Goal: Check status: Check status

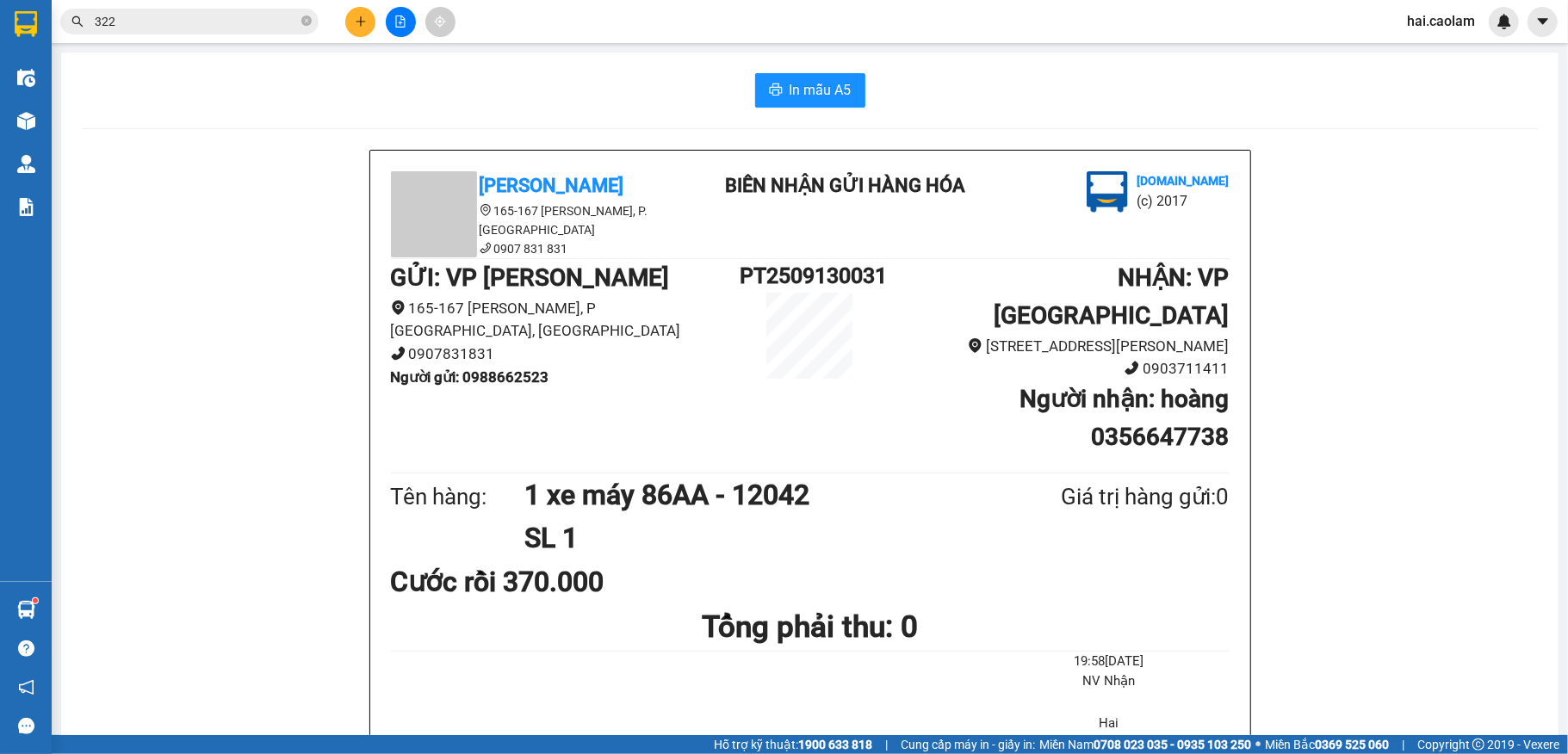
click at [302, 28] on span at bounding box center [306, 22] width 10 height 17
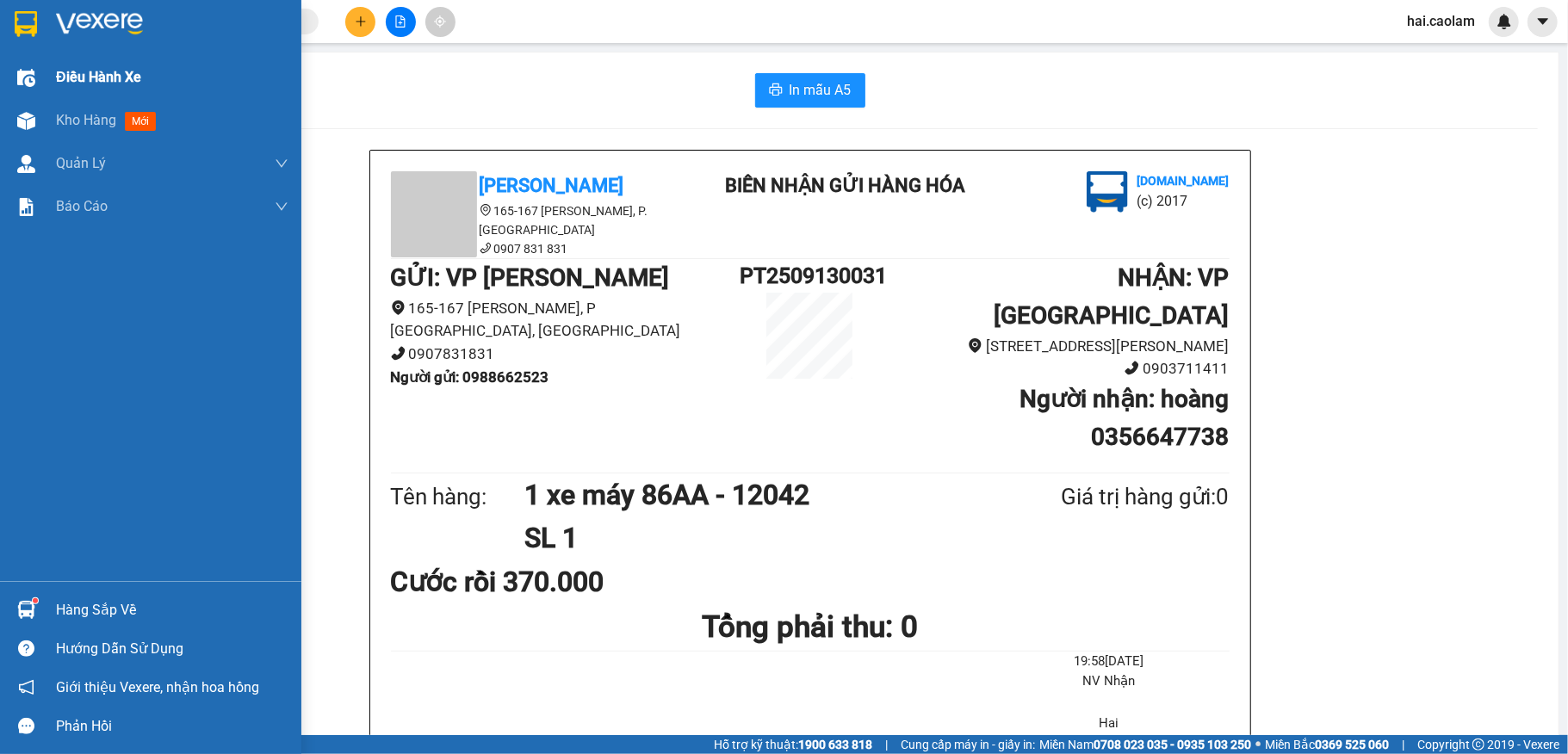
click at [98, 92] on div "Điều hành xe" at bounding box center [171, 77] width 232 height 43
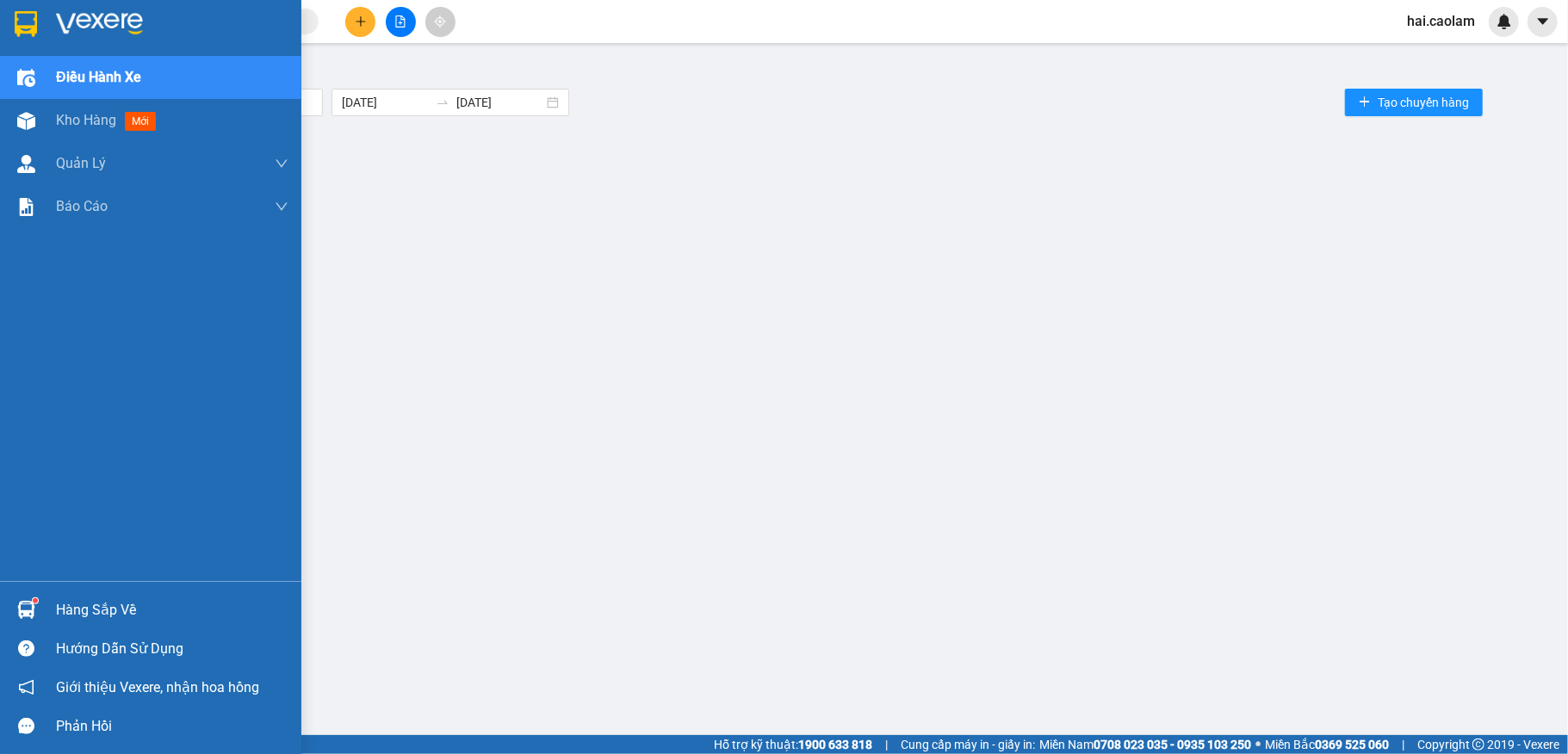
click at [87, 115] on span "Kho hàng" at bounding box center [85, 120] width 60 height 17
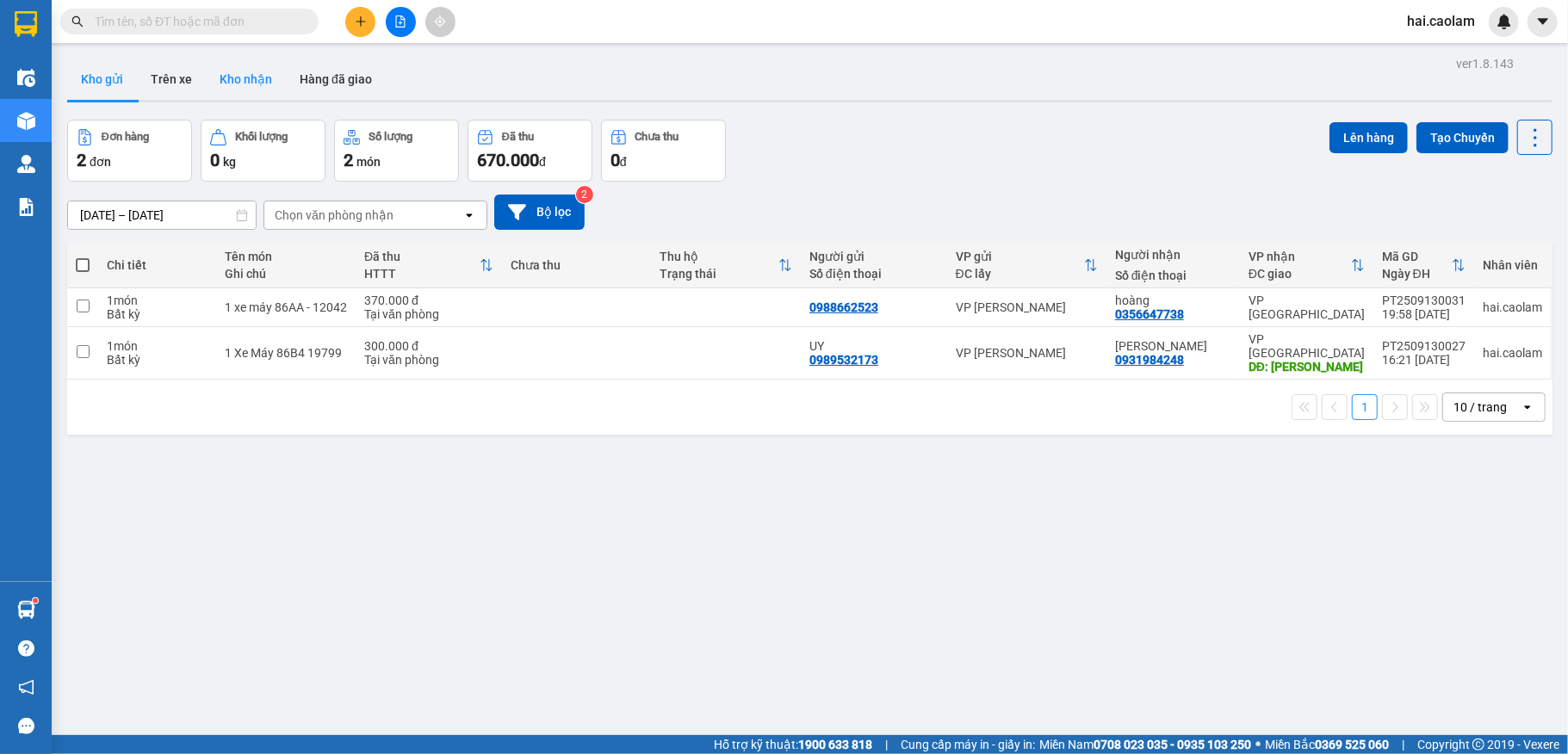
click at [252, 90] on button "Kho nhận" at bounding box center [245, 79] width 81 height 42
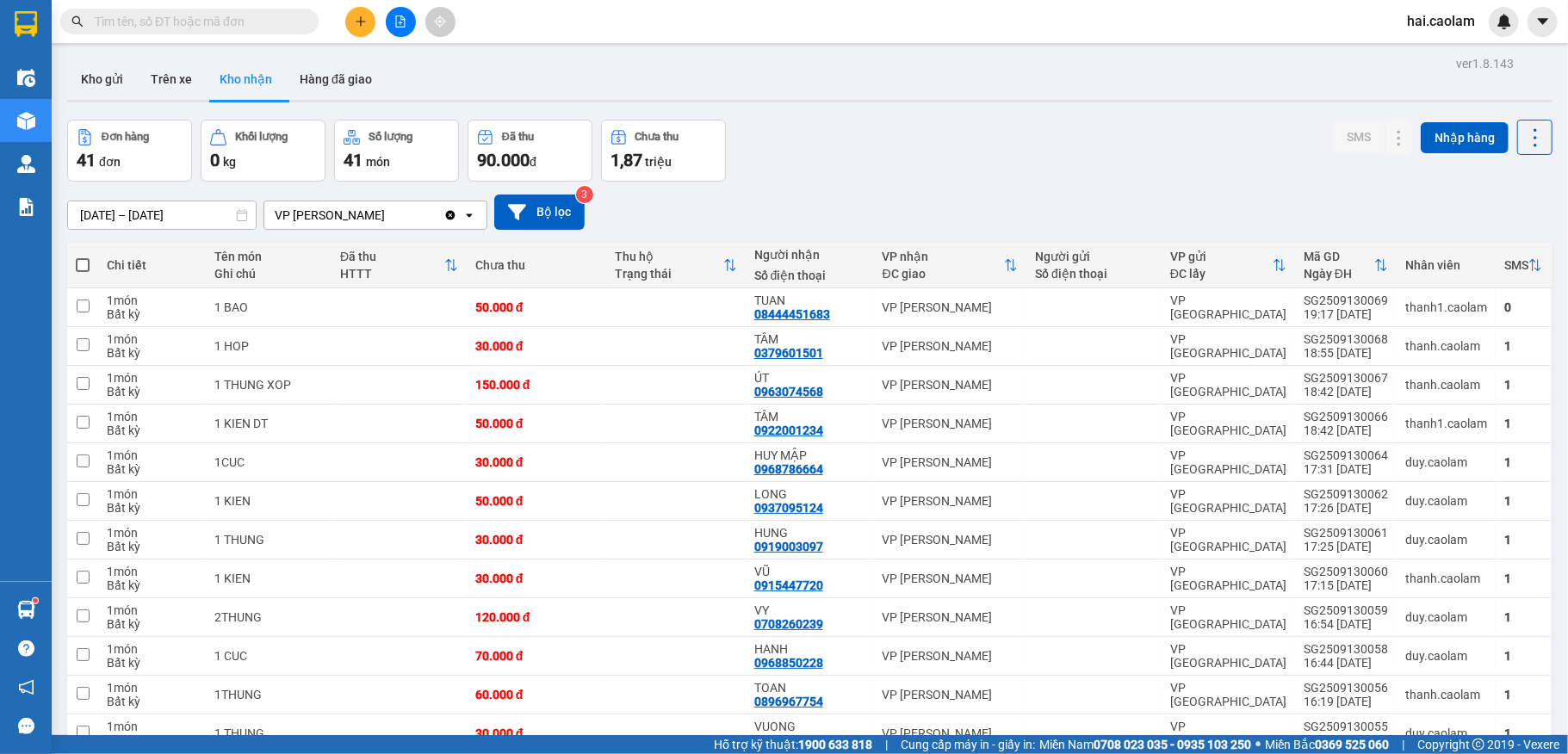
click at [145, 218] on input "[DATE] – [DATE]" at bounding box center [162, 216] width 188 height 28
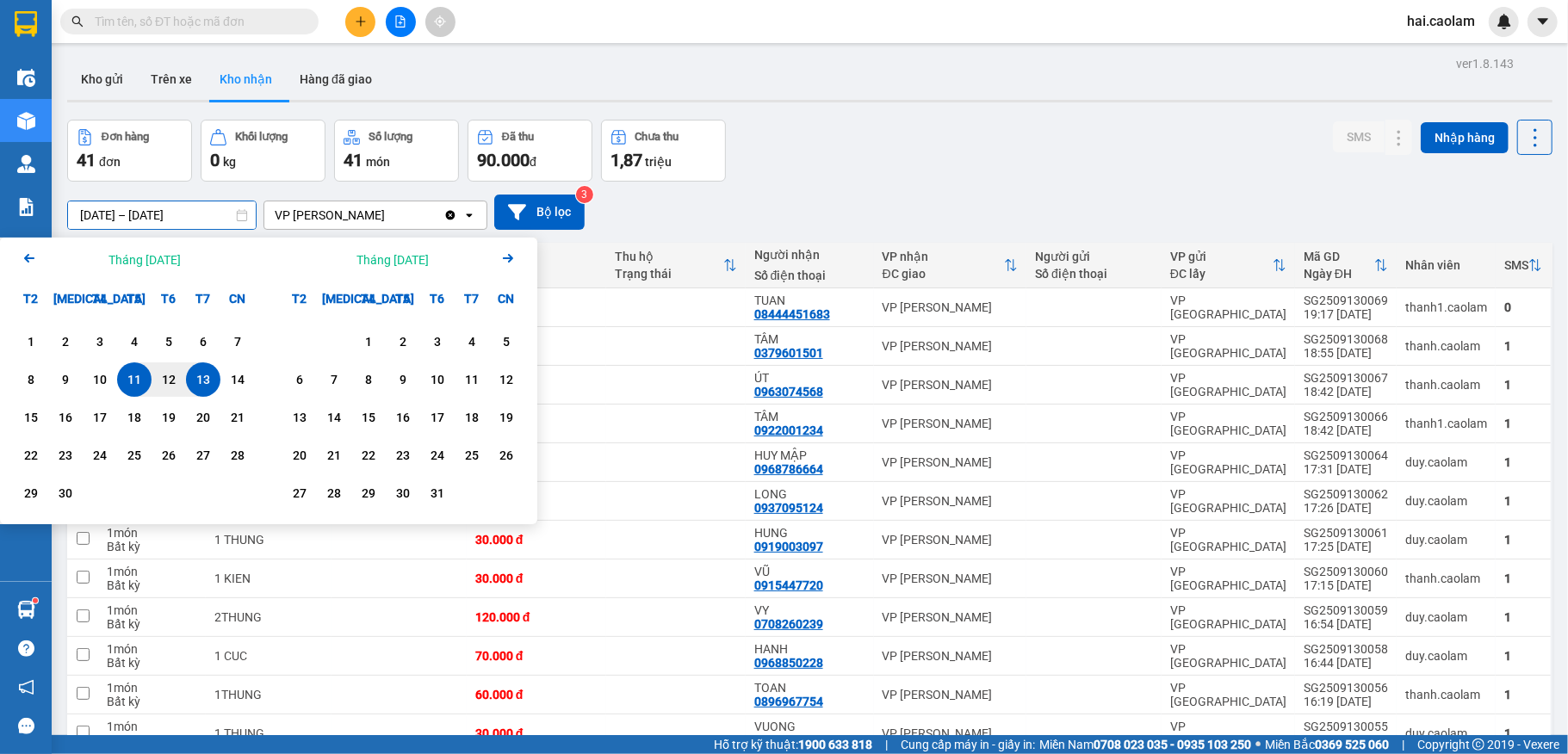
click at [240, 210] on icon at bounding box center [242, 215] width 12 height 12
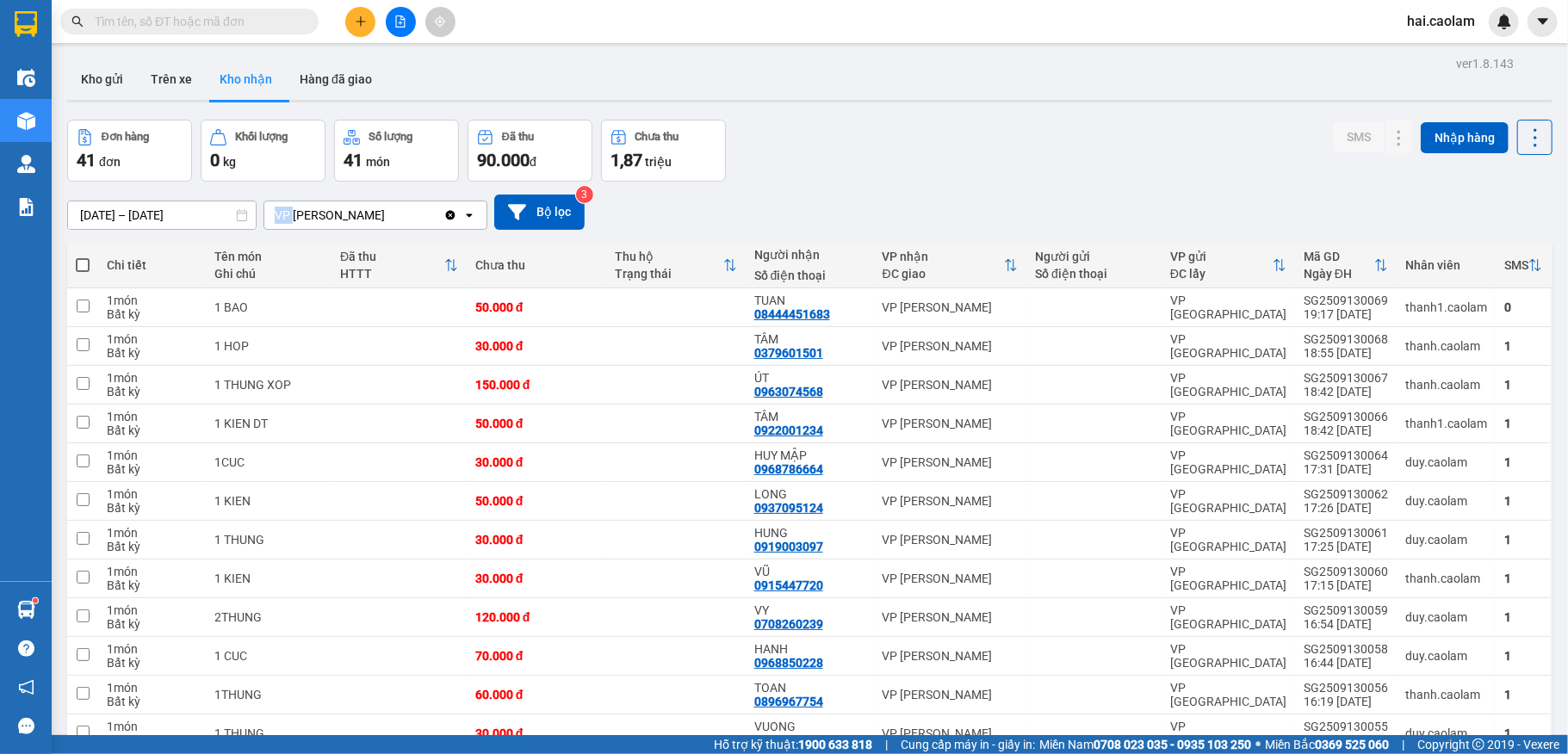
click at [240, 210] on icon at bounding box center [242, 215] width 12 height 12
click at [239, 220] on icon at bounding box center [242, 215] width 12 height 12
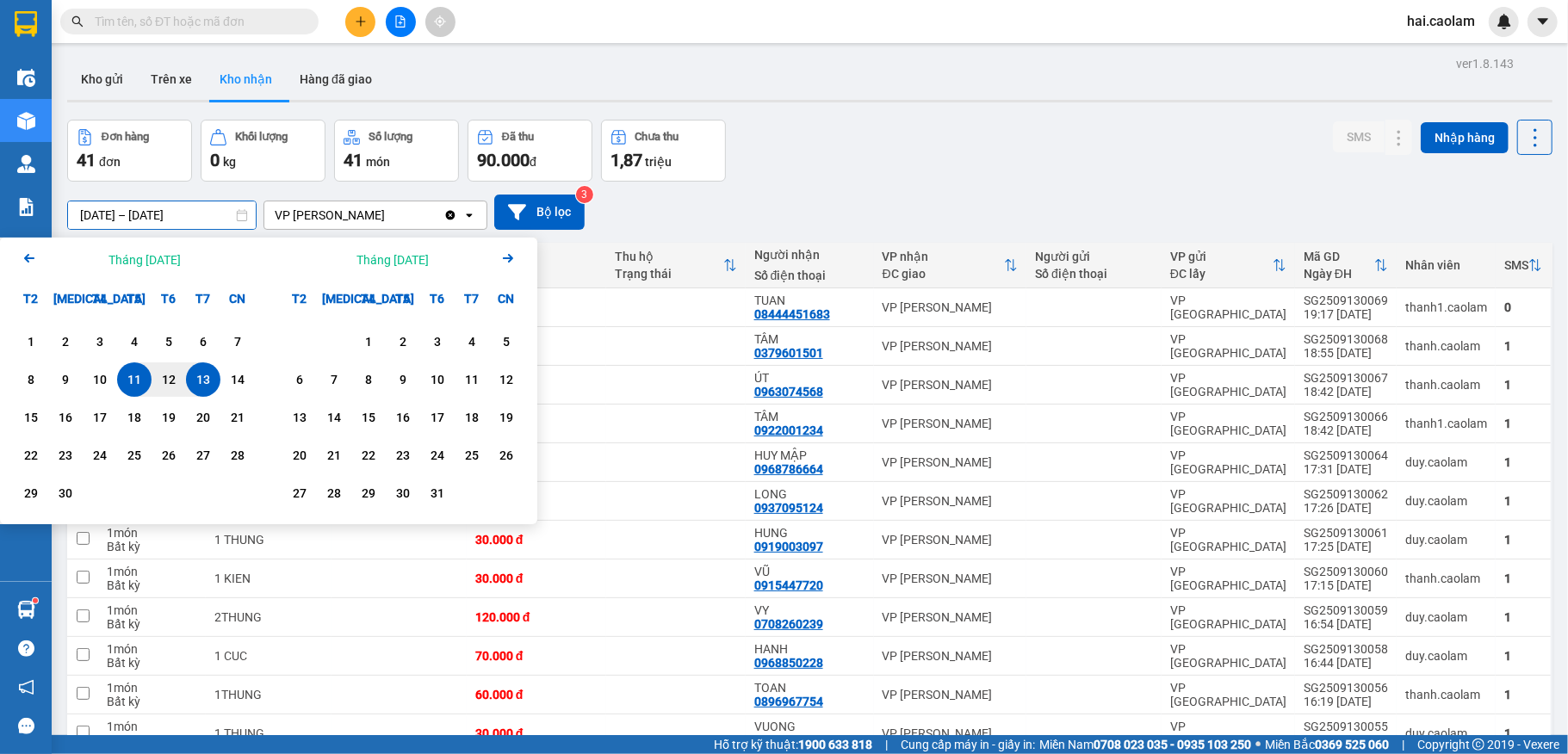
click at [25, 263] on icon "Arrow Left" at bounding box center [29, 258] width 20 height 20
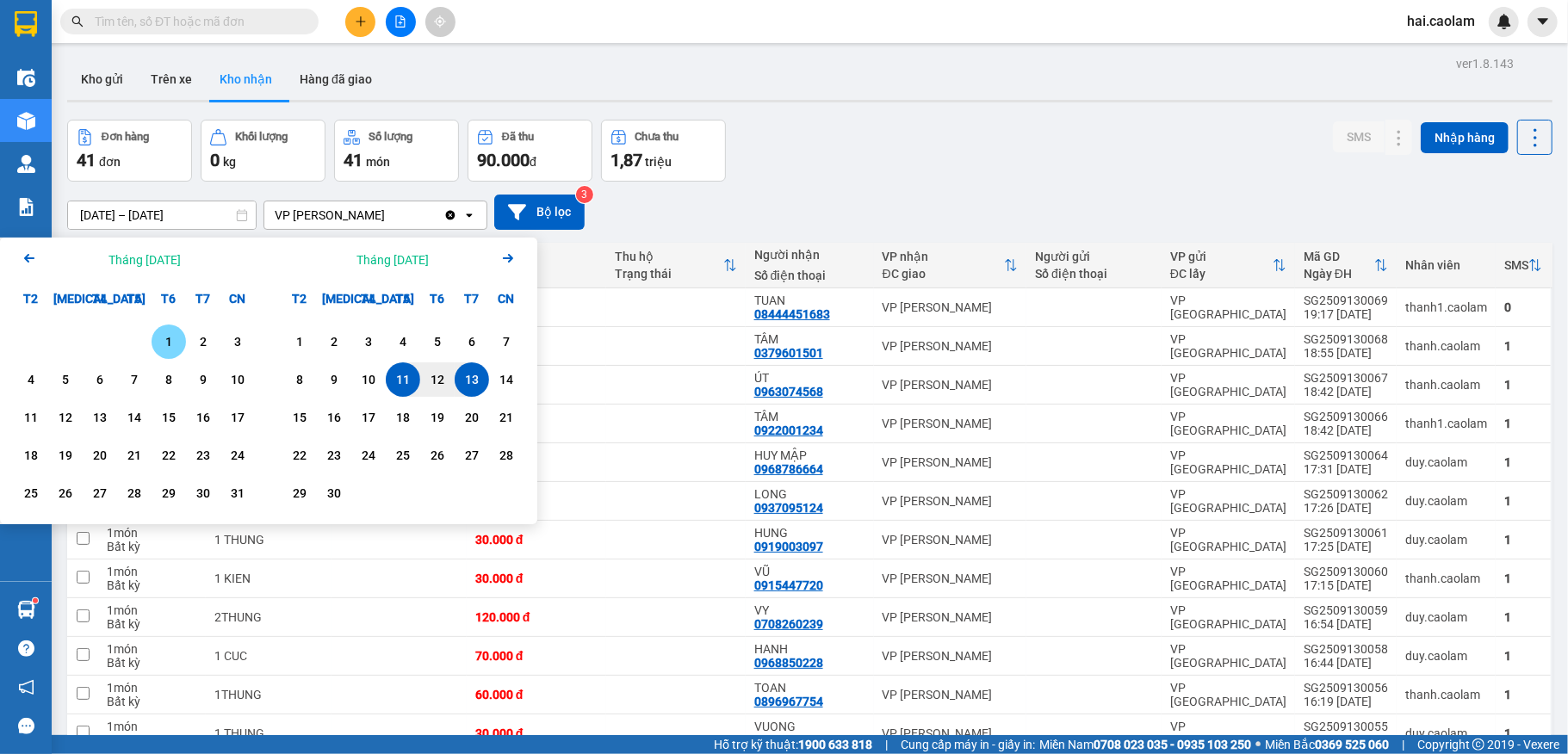
click at [25, 263] on icon "Arrow Left" at bounding box center [29, 258] width 20 height 20
click at [68, 341] on div "1" at bounding box center [66, 341] width 24 height 20
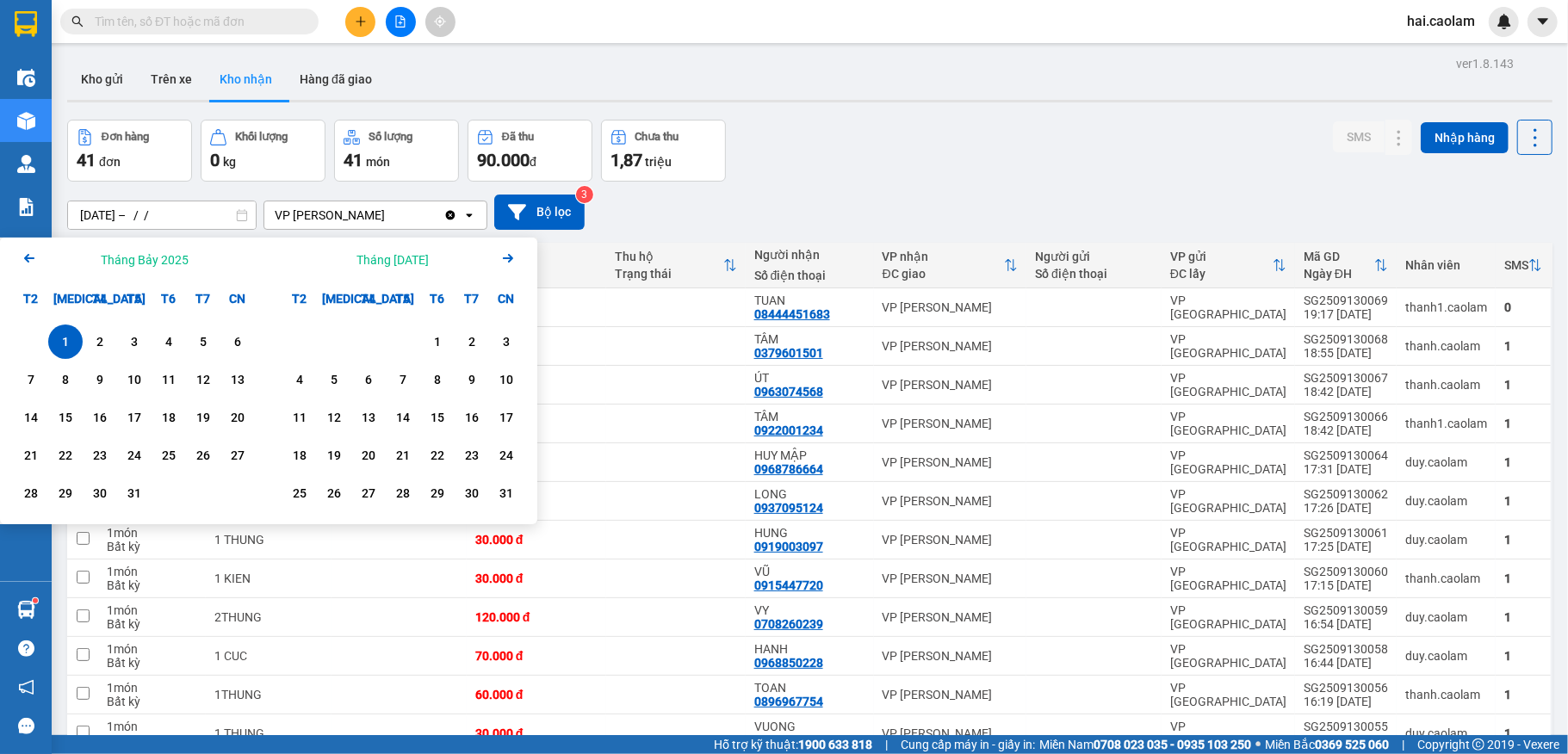
click at [510, 262] on icon "Next month." at bounding box center [507, 257] width 10 height 8
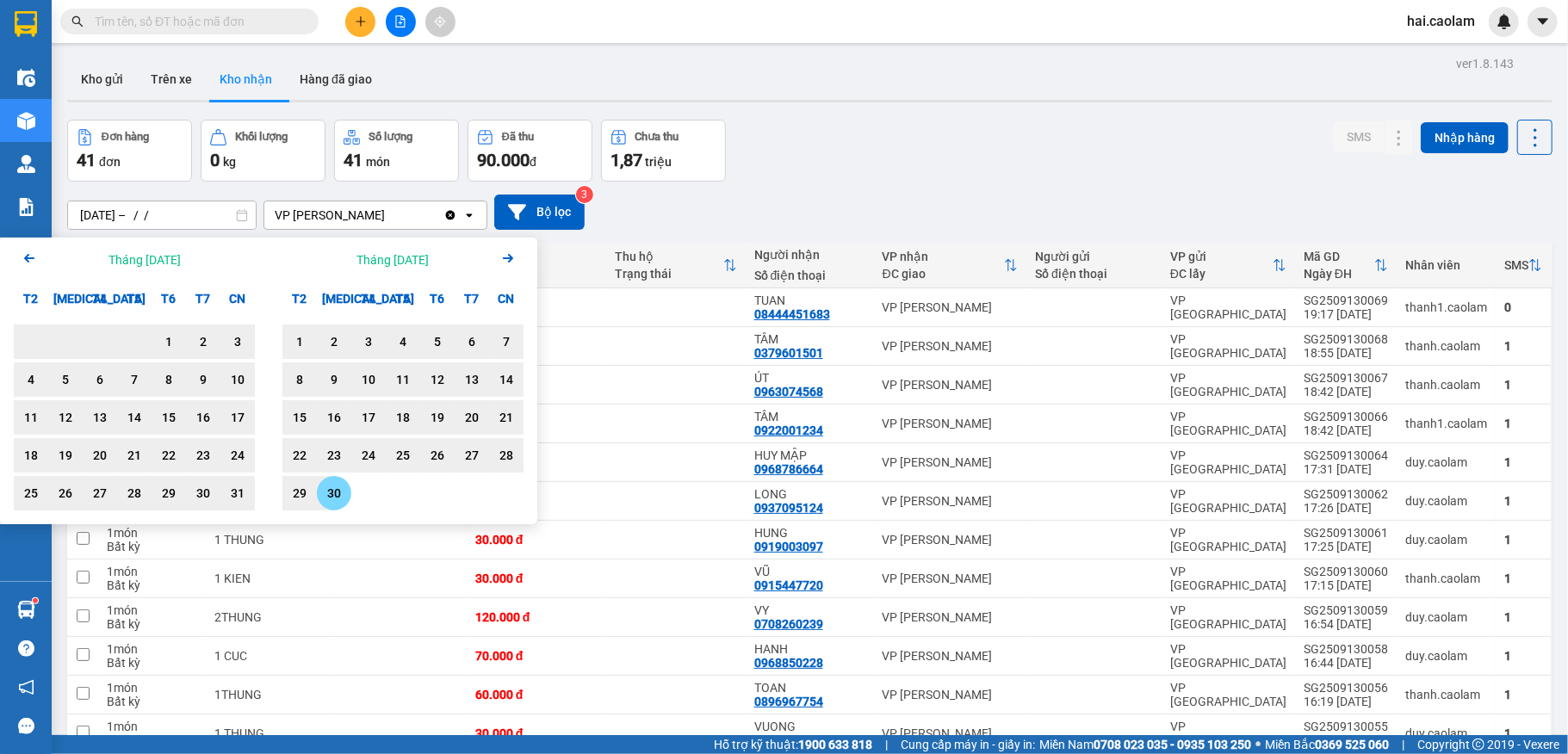
click at [338, 490] on div "30" at bounding box center [334, 493] width 24 height 20
type input "[DATE] – [DATE]"
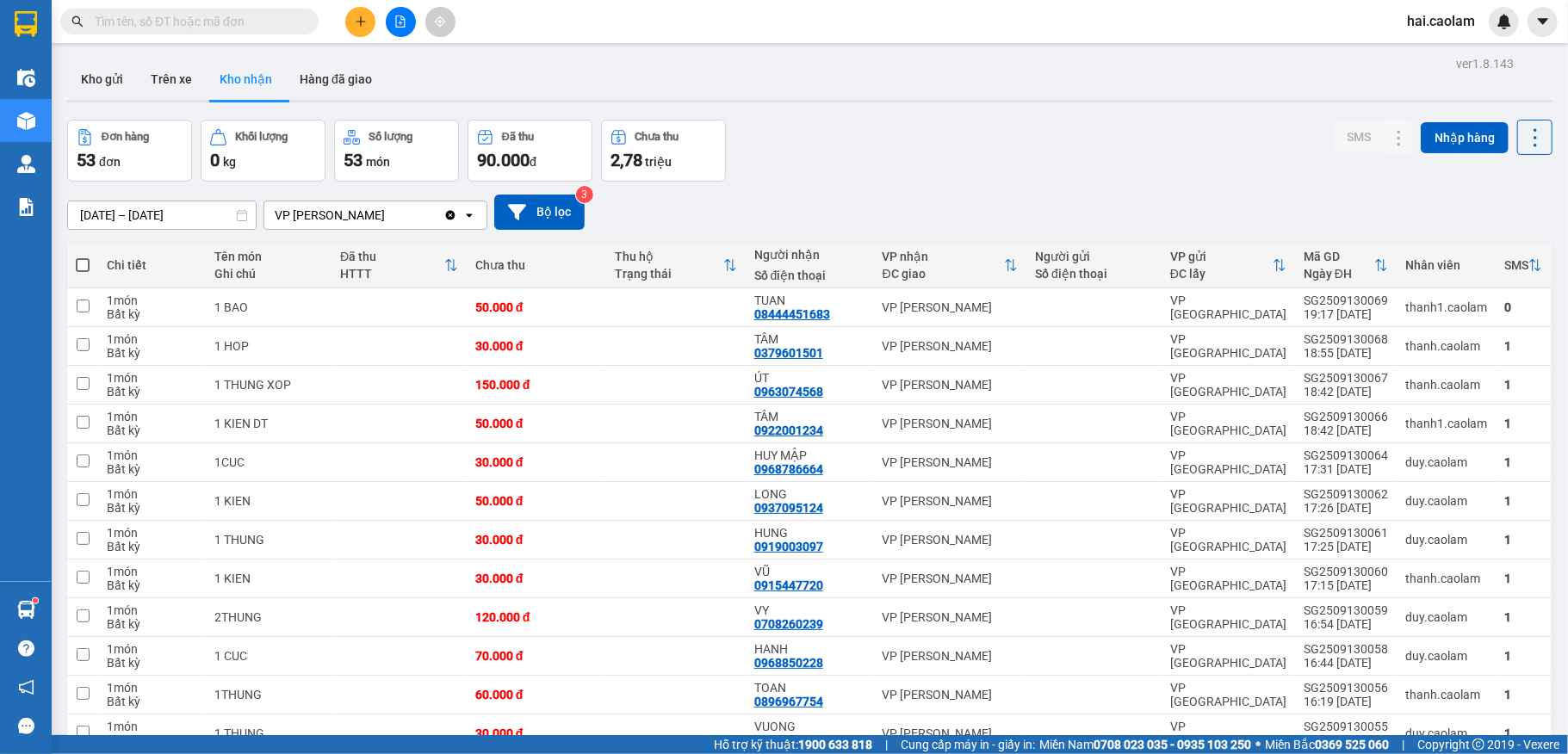
click at [793, 225] on div "[DATE] – [DATE] Press the down arrow key to interact with the calendar and sele…" at bounding box center [810, 212] width 1486 height 35
